Goal: Feedback & Contribution: Contribute content

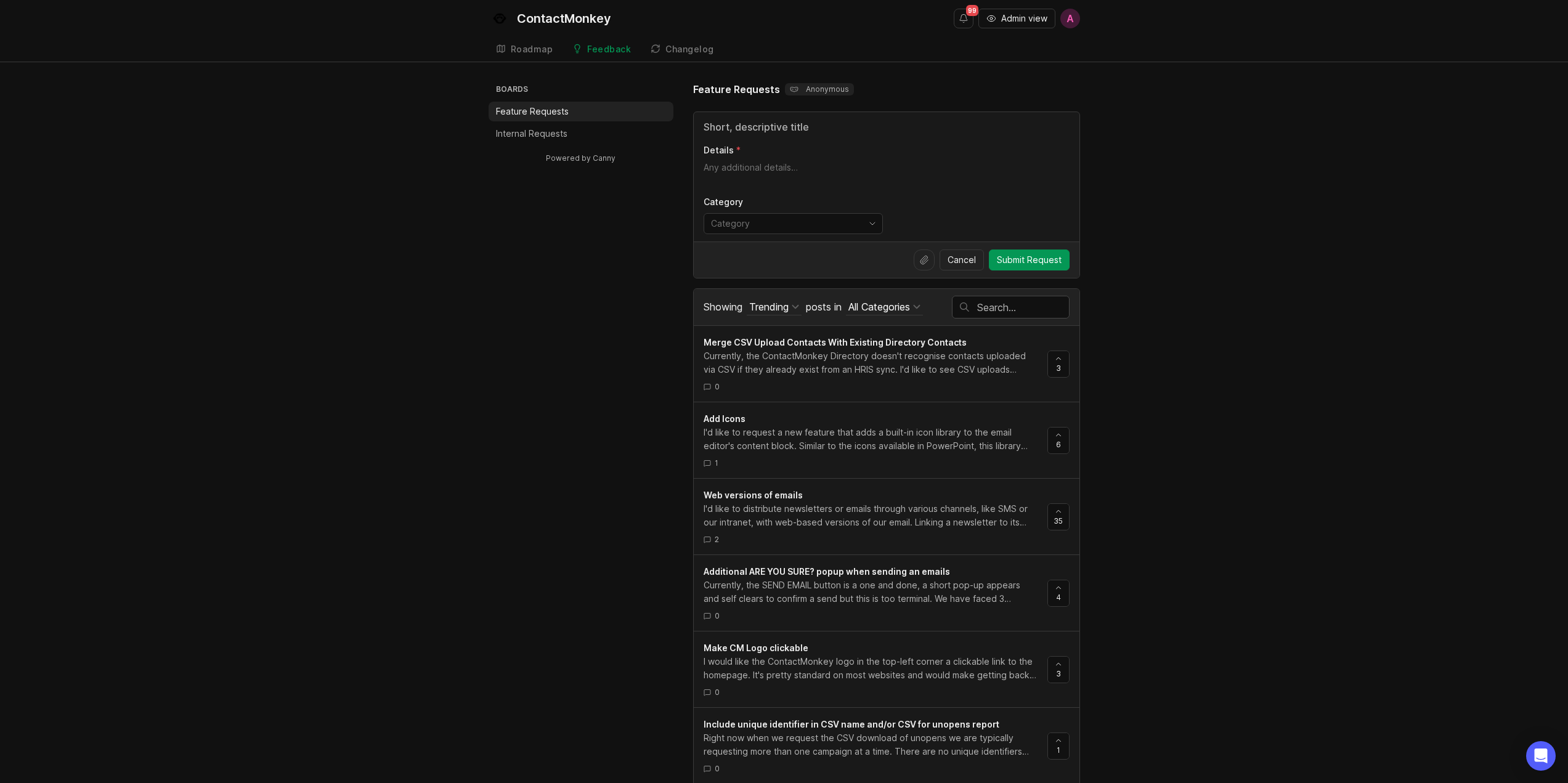
click at [539, 130] on p "Internal Requests" at bounding box center [531, 133] width 71 height 12
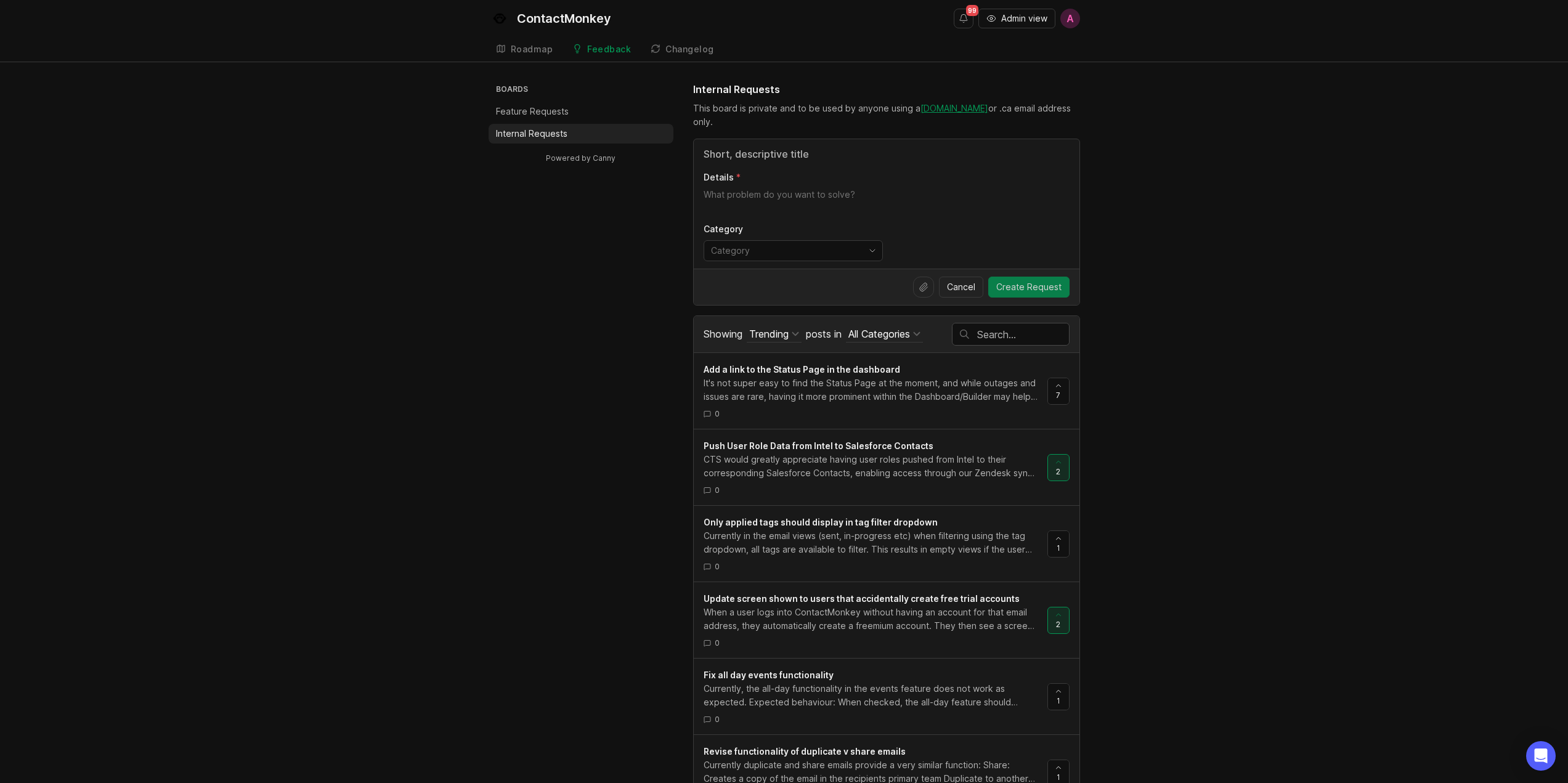
click at [1032, 285] on span "Create Request" at bounding box center [1028, 286] width 65 height 12
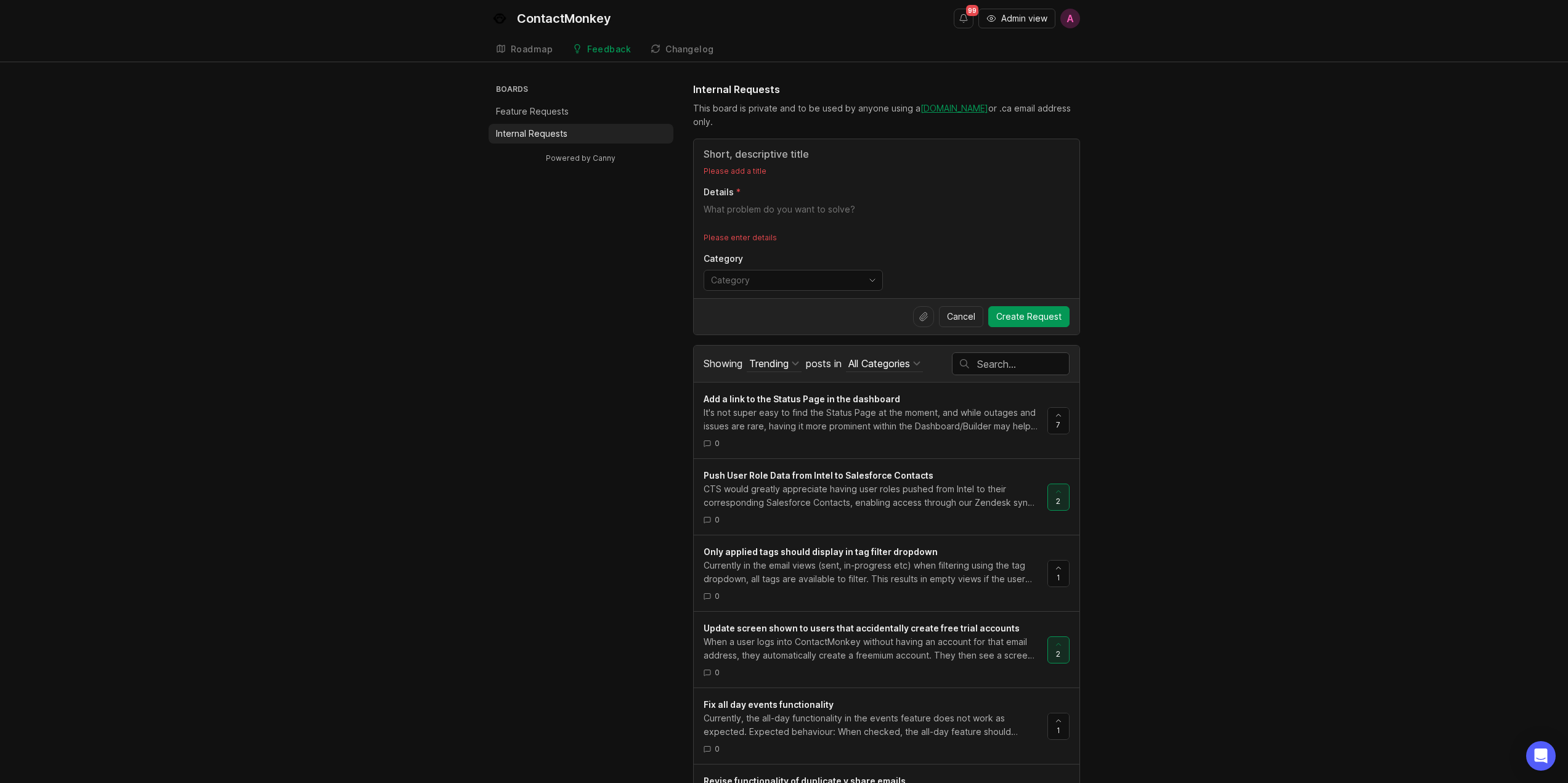
click at [751, 200] on div "Please add a title Details Please enter details Category" at bounding box center [887, 219] width 386 height 159
click at [753, 273] on div "toggle menu" at bounding box center [783, 281] width 158 height 20
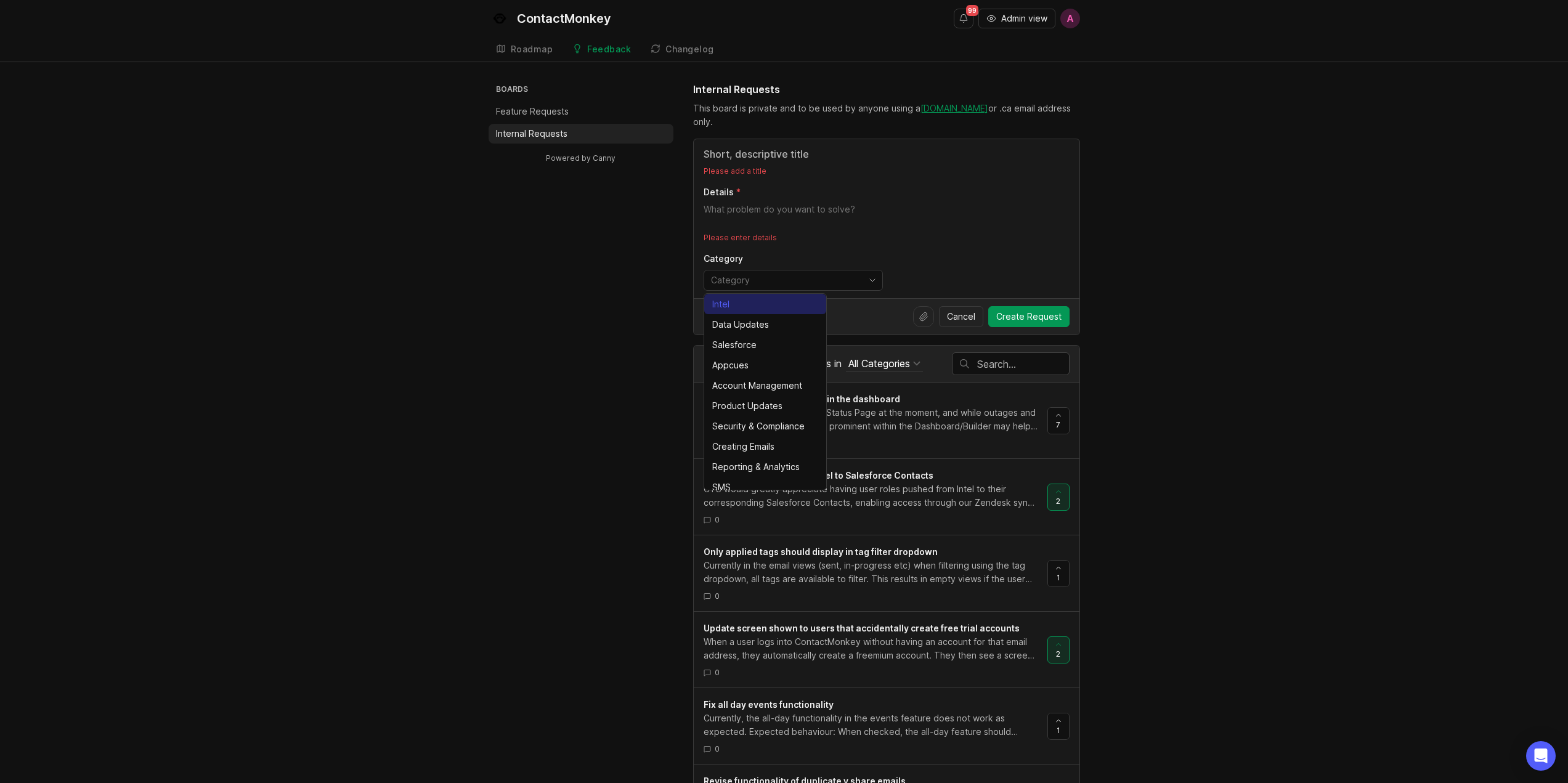
click at [770, 300] on li "Intel" at bounding box center [765, 304] width 122 height 21
type input "Intel"
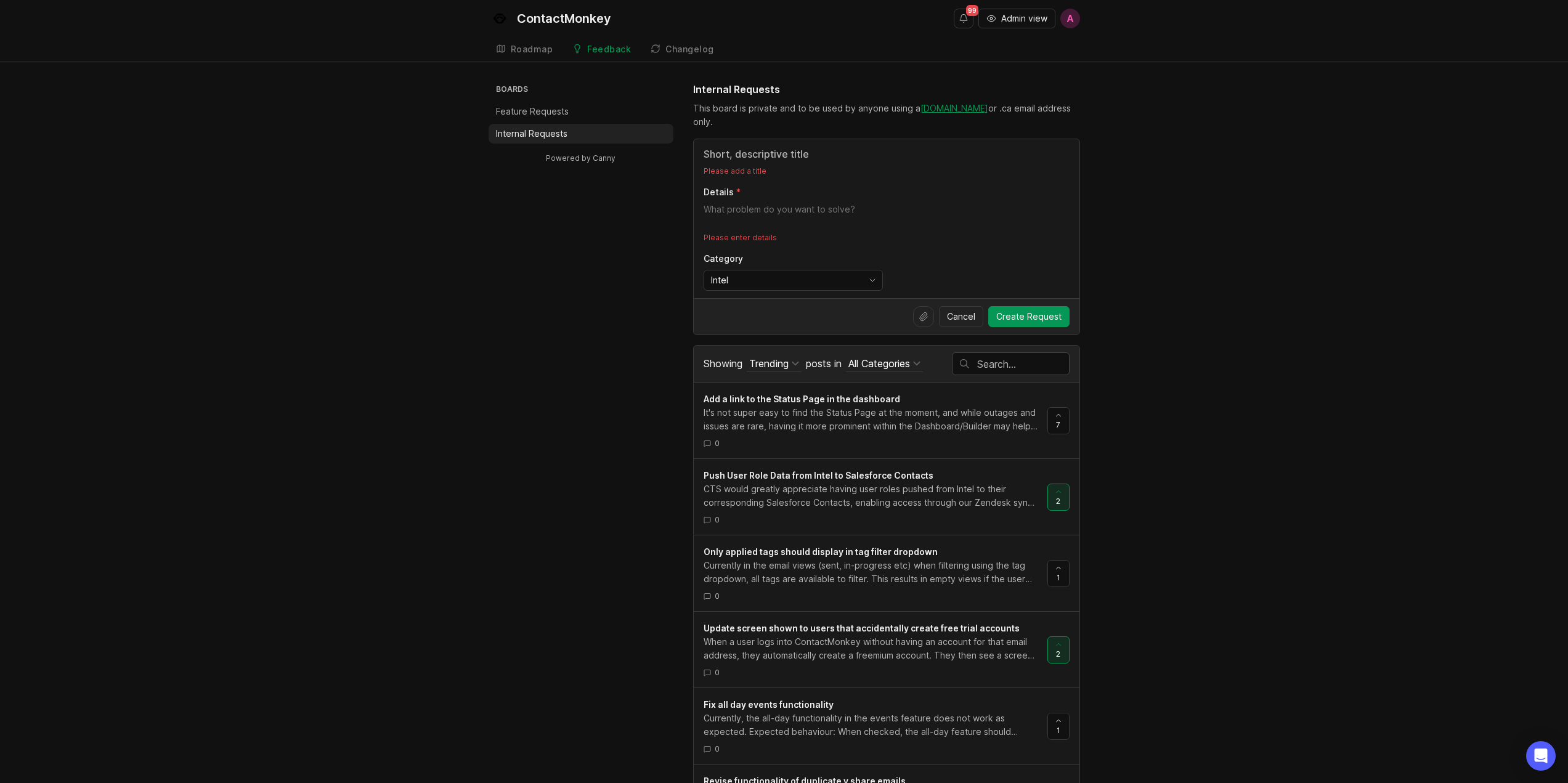
click at [716, 211] on textarea "Details" at bounding box center [887, 216] width 366 height 25
click at [1044, 370] on input "text" at bounding box center [1022, 364] width 92 height 13
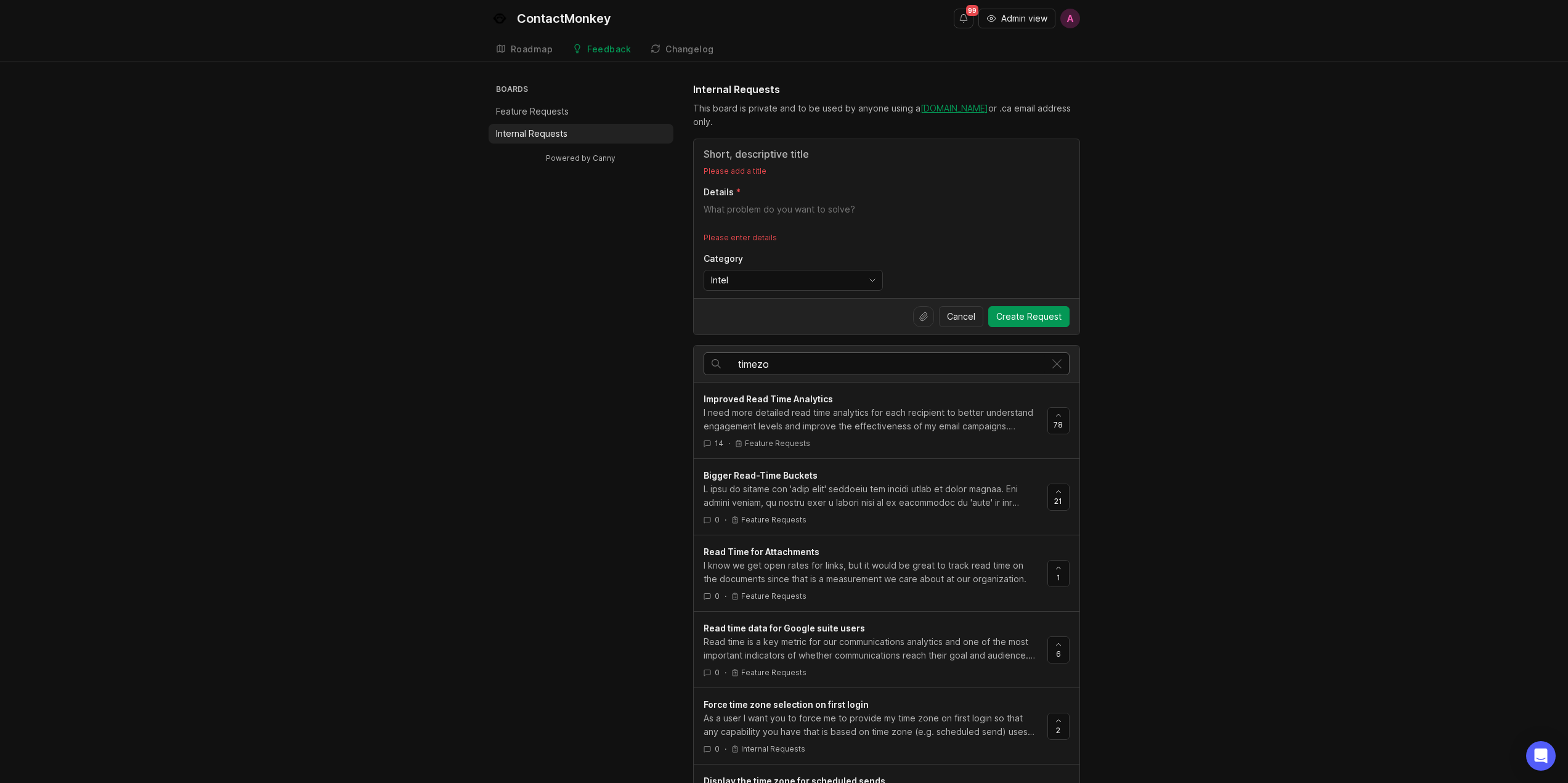
type input "timezon"
